Goal: Task Accomplishment & Management: Manage account settings

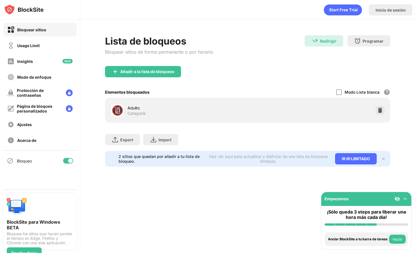
click at [224, 62] on div "Lista de bloqueos Bloquear sitios de forma permanente o por horario Redirigir R…" at bounding box center [247, 50] width 285 height 31
click at [185, 25] on div "Lista de bloqueos Bloquear sitios de forma permanente o por horario Redirigir R…" at bounding box center [247, 100] width 335 height 163
click at [27, 182] on div "Bloquear sitios Usage Limit Insights Modo de enfoque Protección de contraseñas …" at bounding box center [40, 104] width 80 height 170
click at [68, 160] on div at bounding box center [68, 161] width 10 height 6
click at [68, 162] on div at bounding box center [68, 161] width 10 height 6
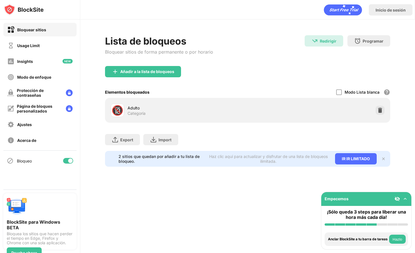
click at [205, 10] on div "Inicio de sesión" at bounding box center [247, 8] width 335 height 17
